Goal: Information Seeking & Learning: Learn about a topic

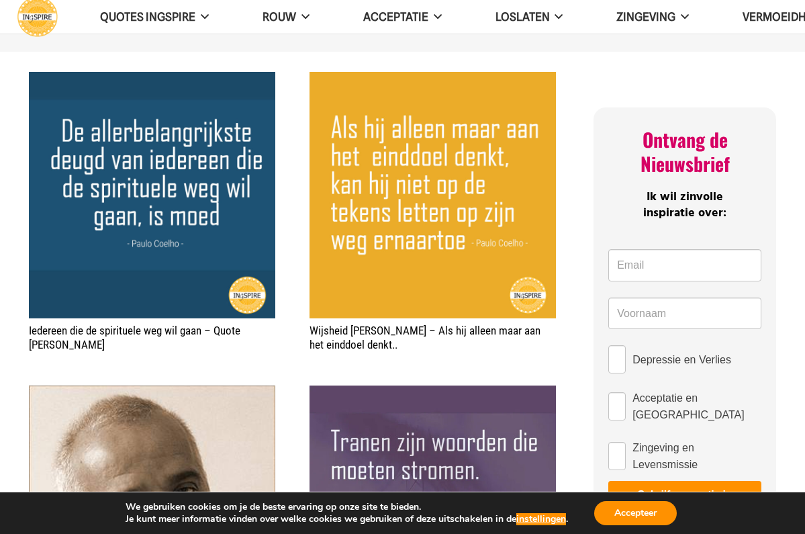
scroll to position [141, 0]
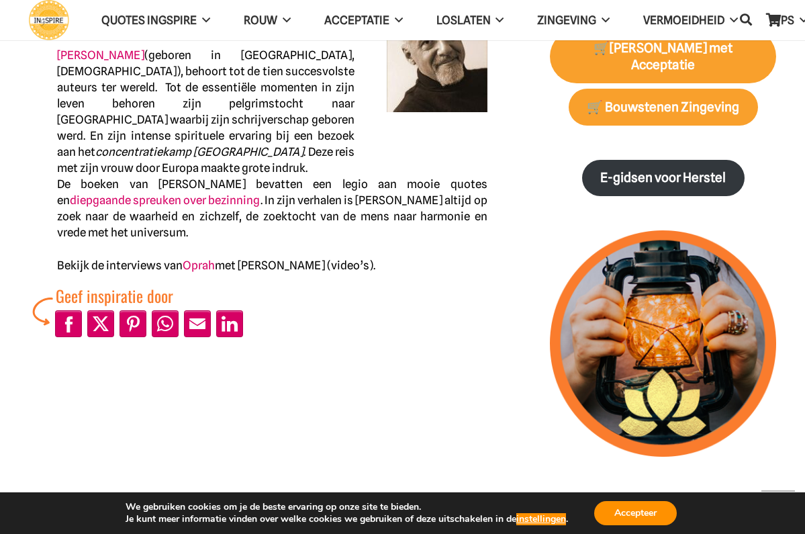
scroll to position [715, 0]
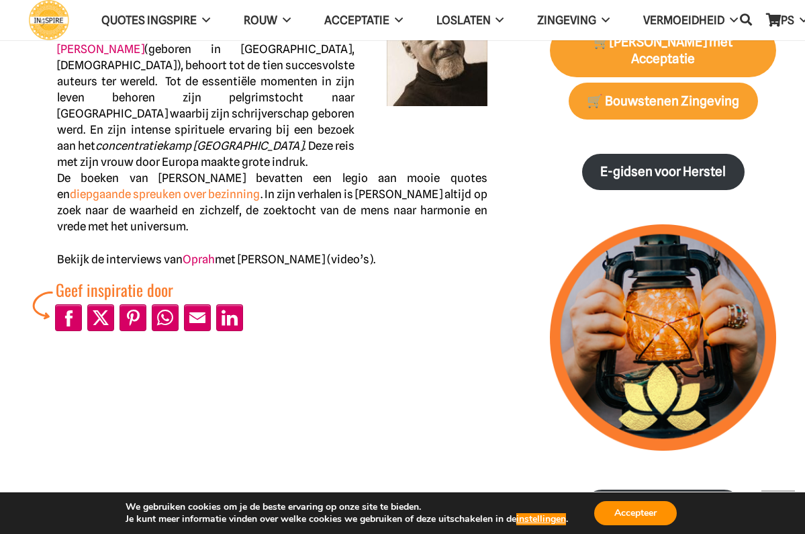
click at [140, 187] on link "diepgaande spreuken over bezinning" at bounding box center [165, 193] width 191 height 13
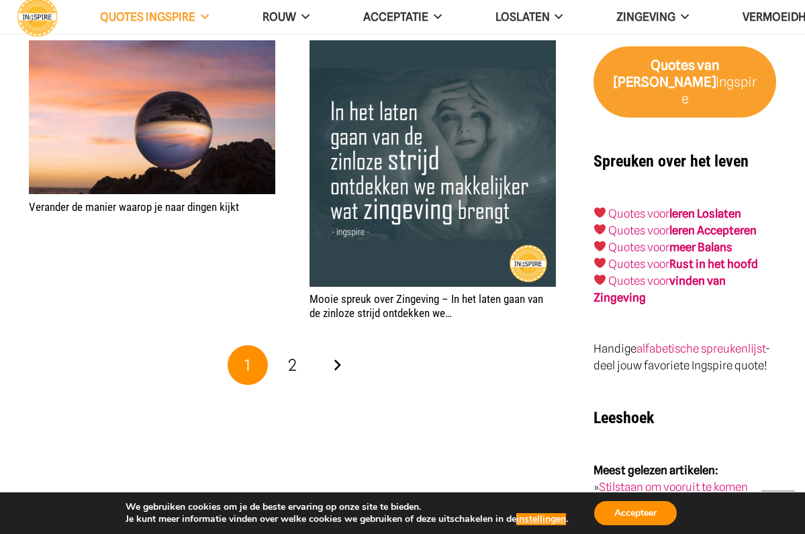
scroll to position [2124, 0]
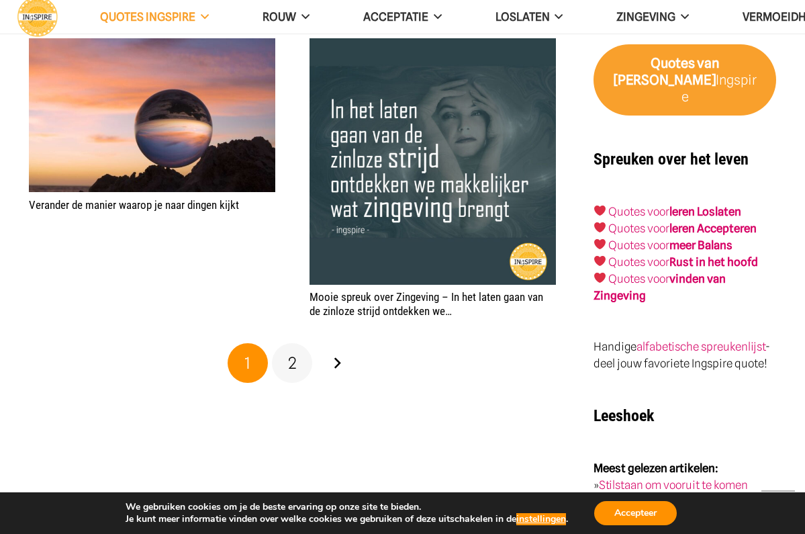
click at [291, 360] on span "2" at bounding box center [292, 362] width 9 height 19
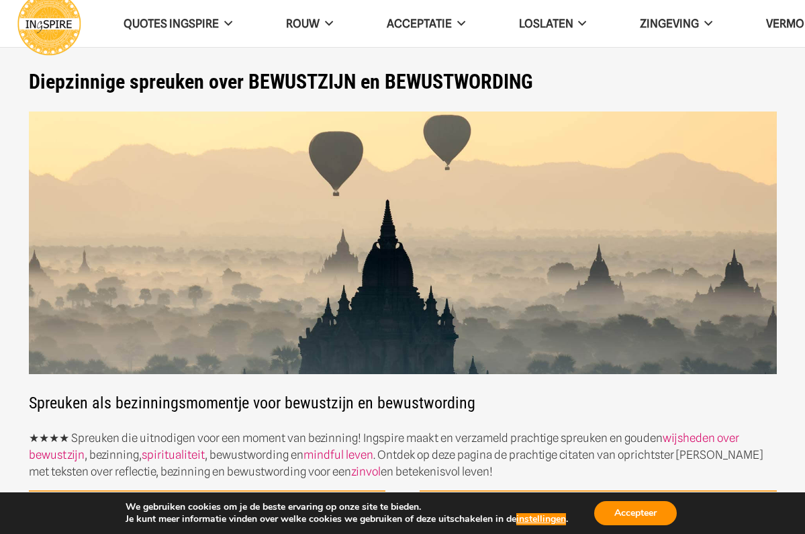
scroll to position [-10, 0]
